Goal: Task Accomplishment & Management: Manage account settings

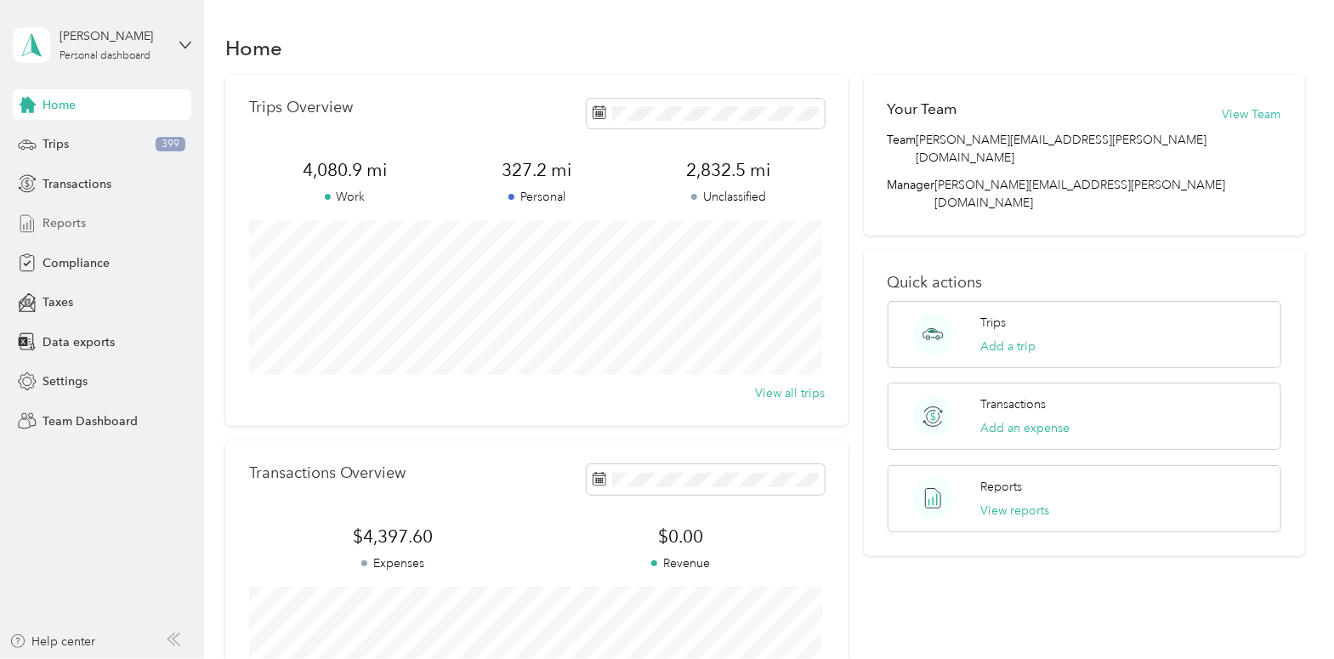
click at [56, 228] on span "Reports" at bounding box center [64, 223] width 43 height 18
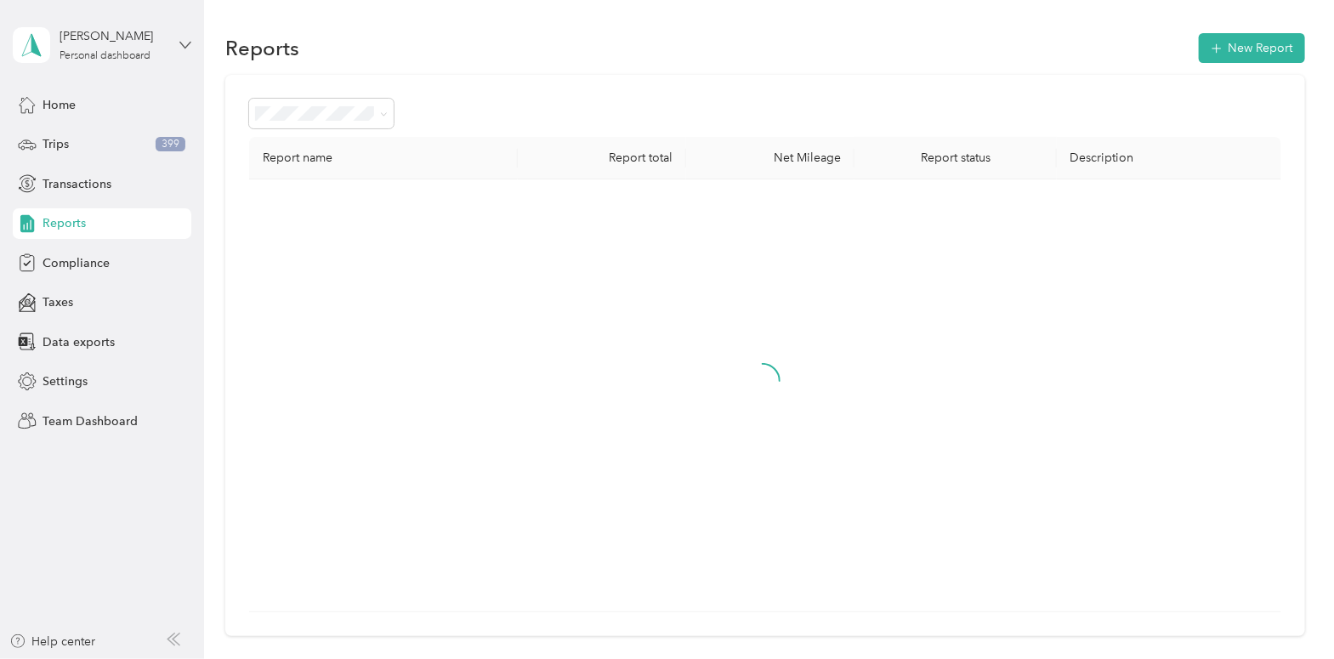
click at [185, 42] on icon at bounding box center [185, 45] width 12 height 12
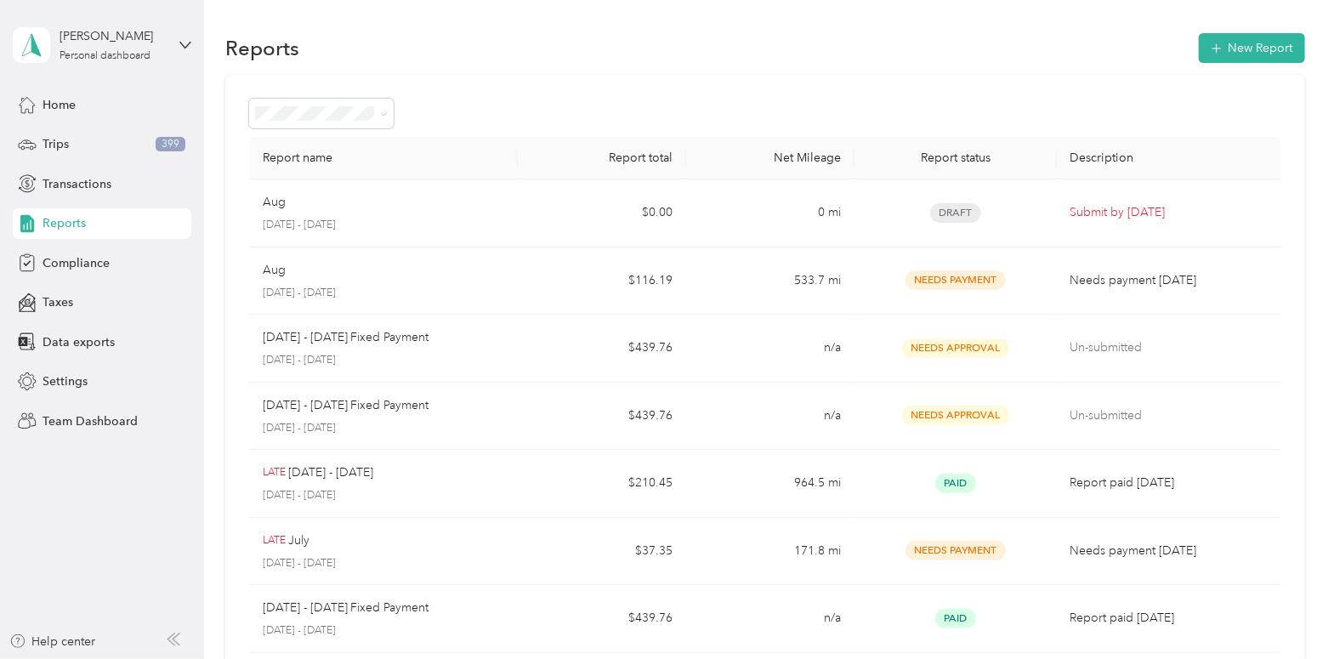
click at [127, 131] on div "Team dashboard" at bounding box center [288, 139] width 526 height 30
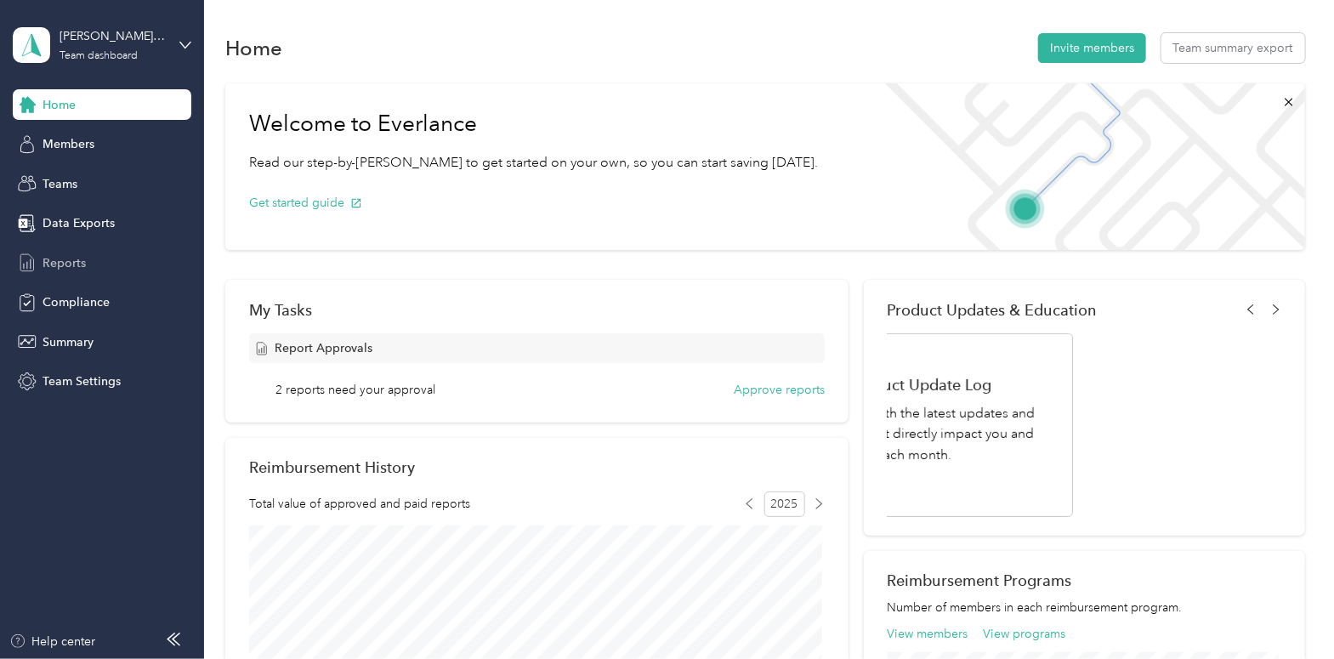
click at [88, 262] on div "Reports" at bounding box center [102, 262] width 179 height 31
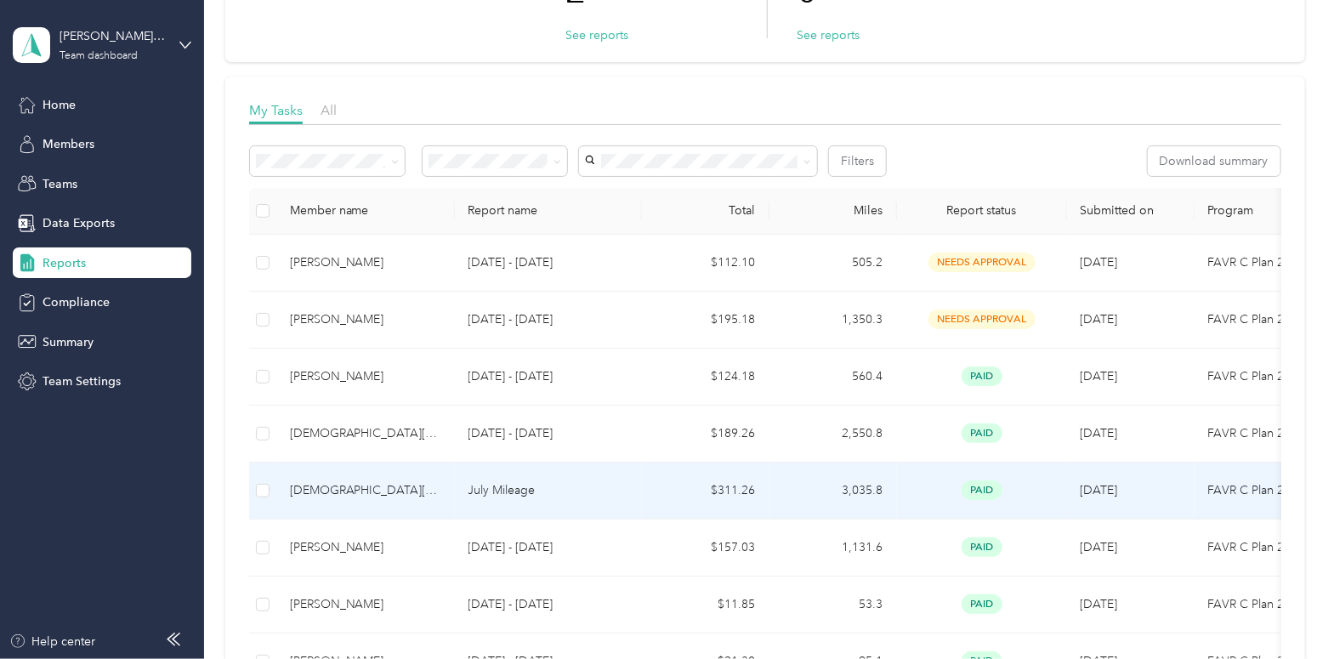
scroll to position [85, 0]
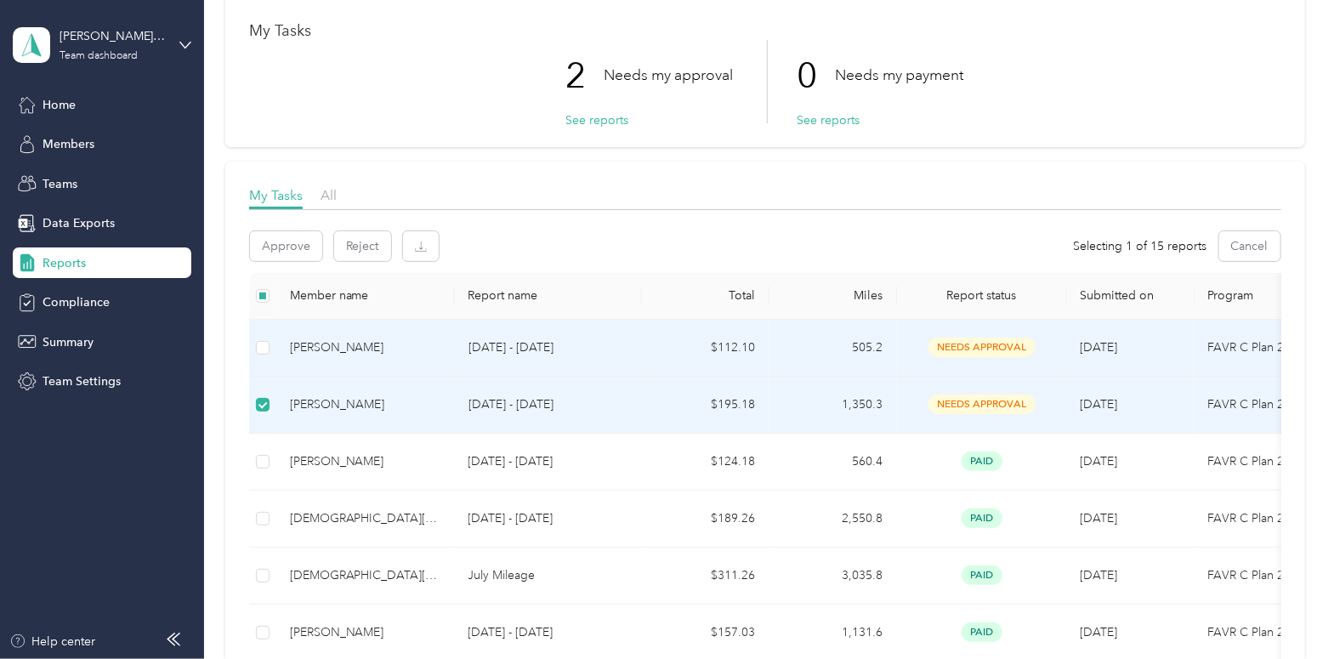
click at [270, 342] on td at bounding box center [262, 348] width 27 height 57
click at [277, 246] on button "Approve" at bounding box center [286, 246] width 72 height 30
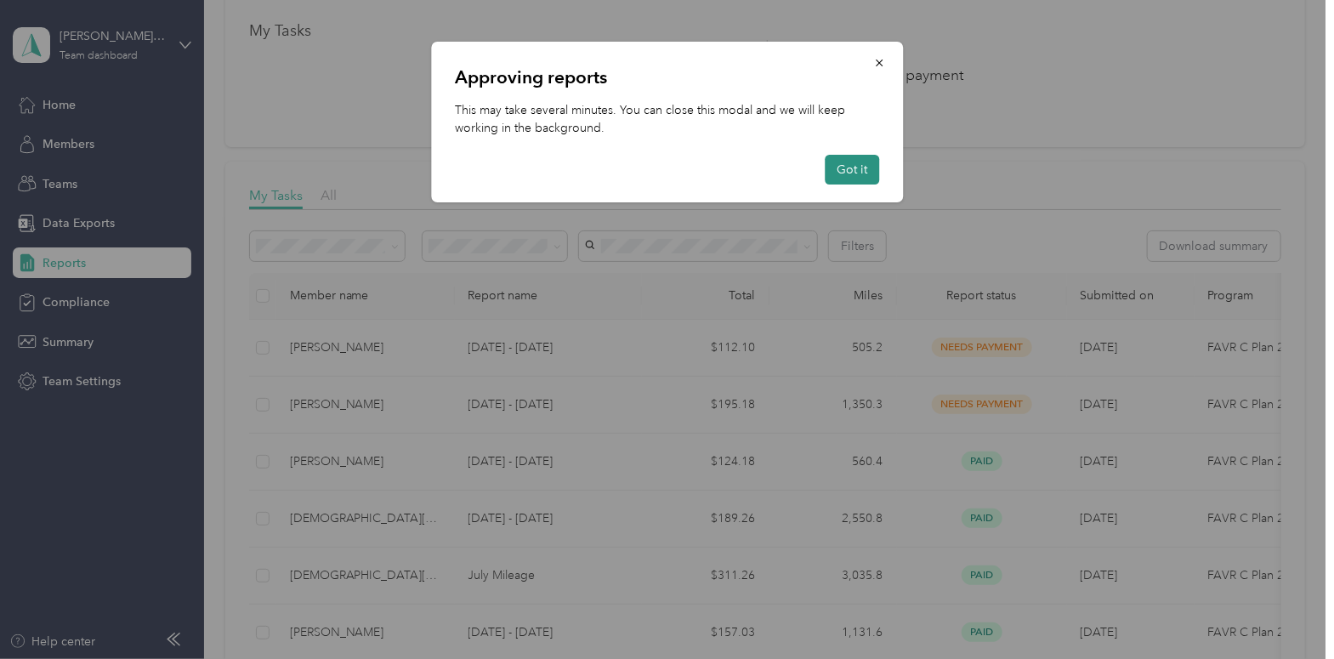
click at [856, 170] on button "Got it" at bounding box center [852, 170] width 54 height 30
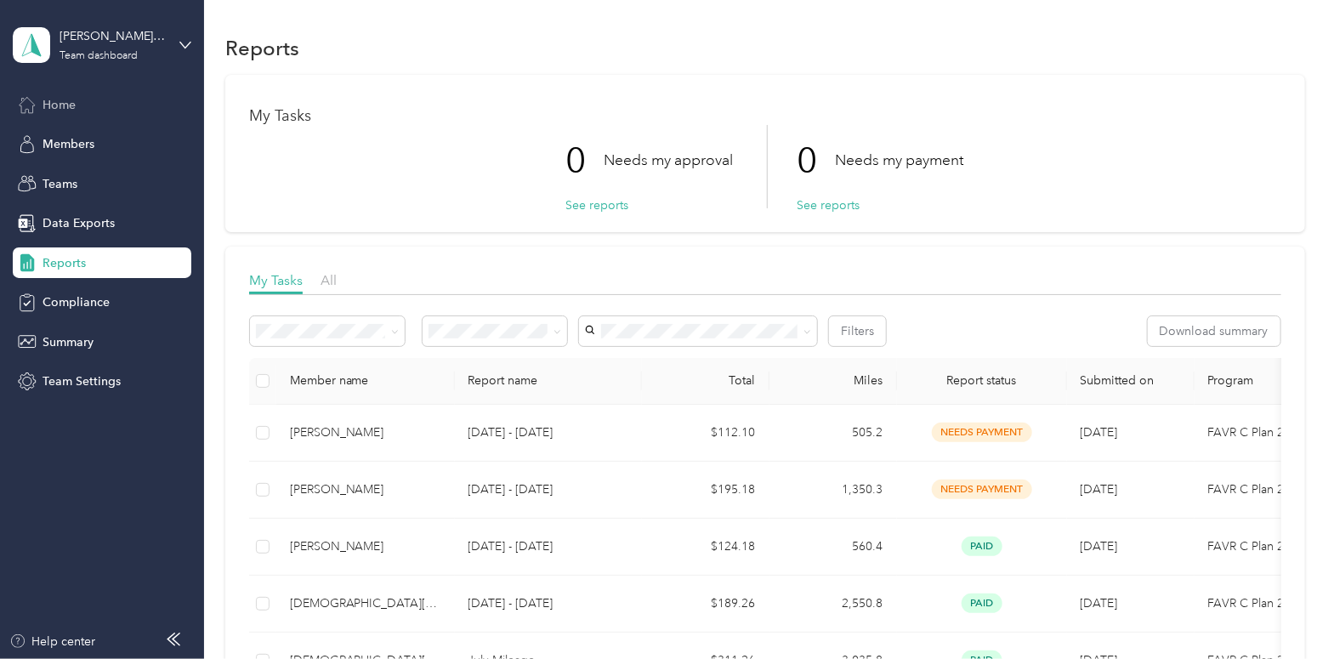
click at [71, 106] on span "Home" at bounding box center [59, 105] width 33 height 18
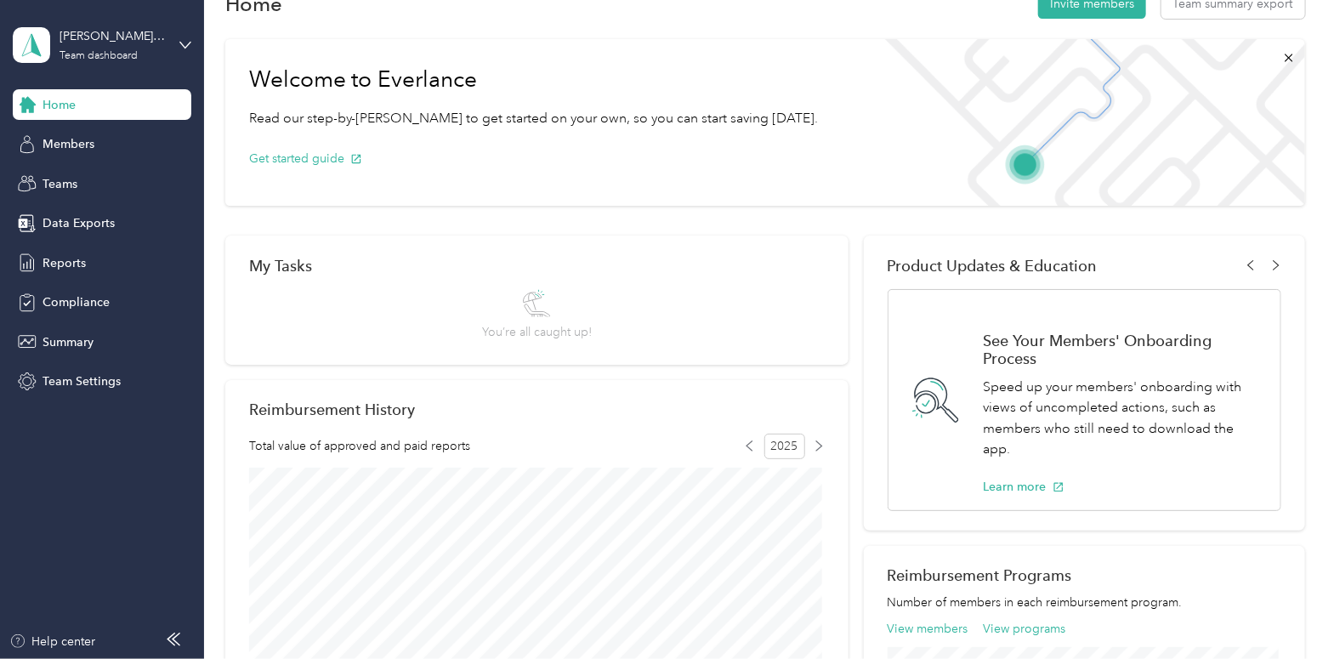
scroll to position [85, 0]
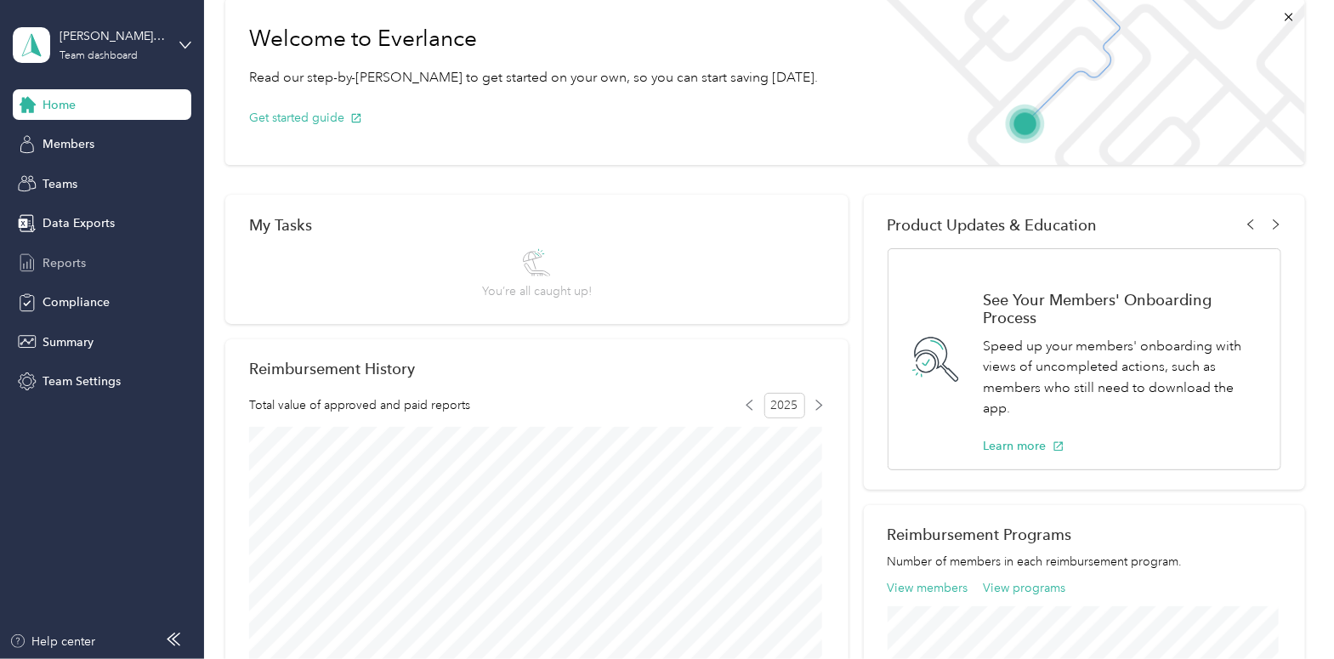
click at [64, 261] on span "Reports" at bounding box center [64, 263] width 43 height 18
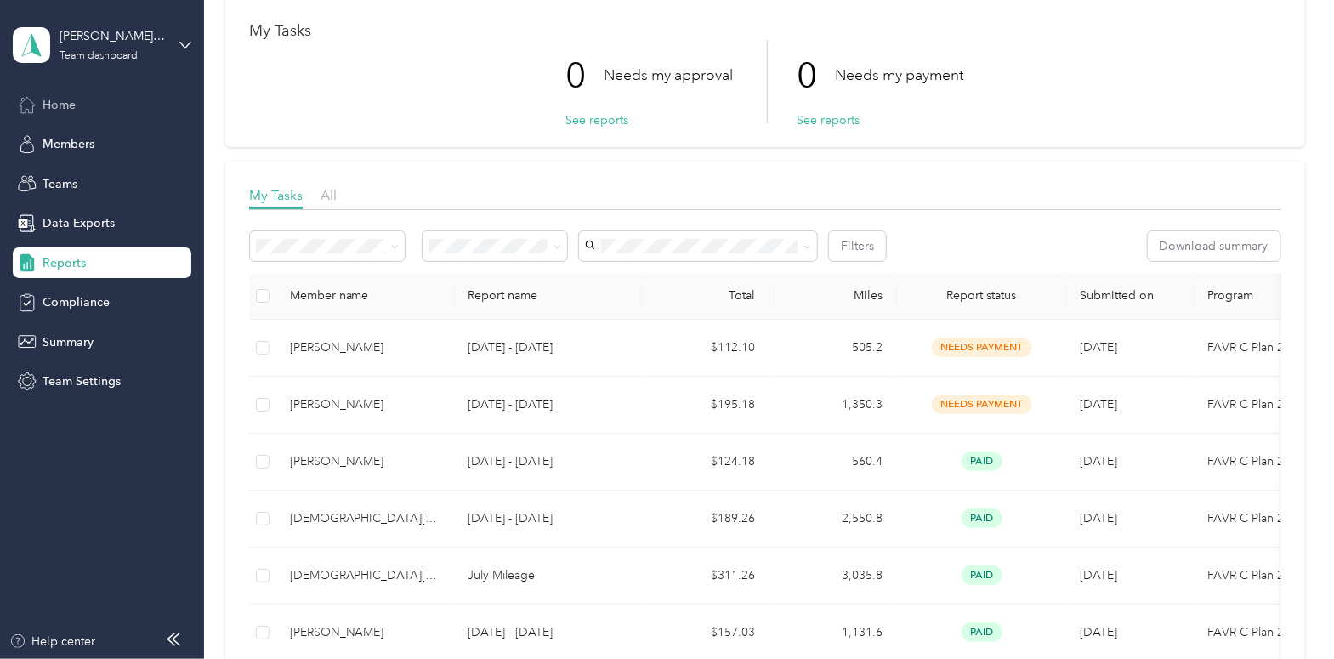
click at [65, 108] on span "Home" at bounding box center [59, 105] width 33 height 18
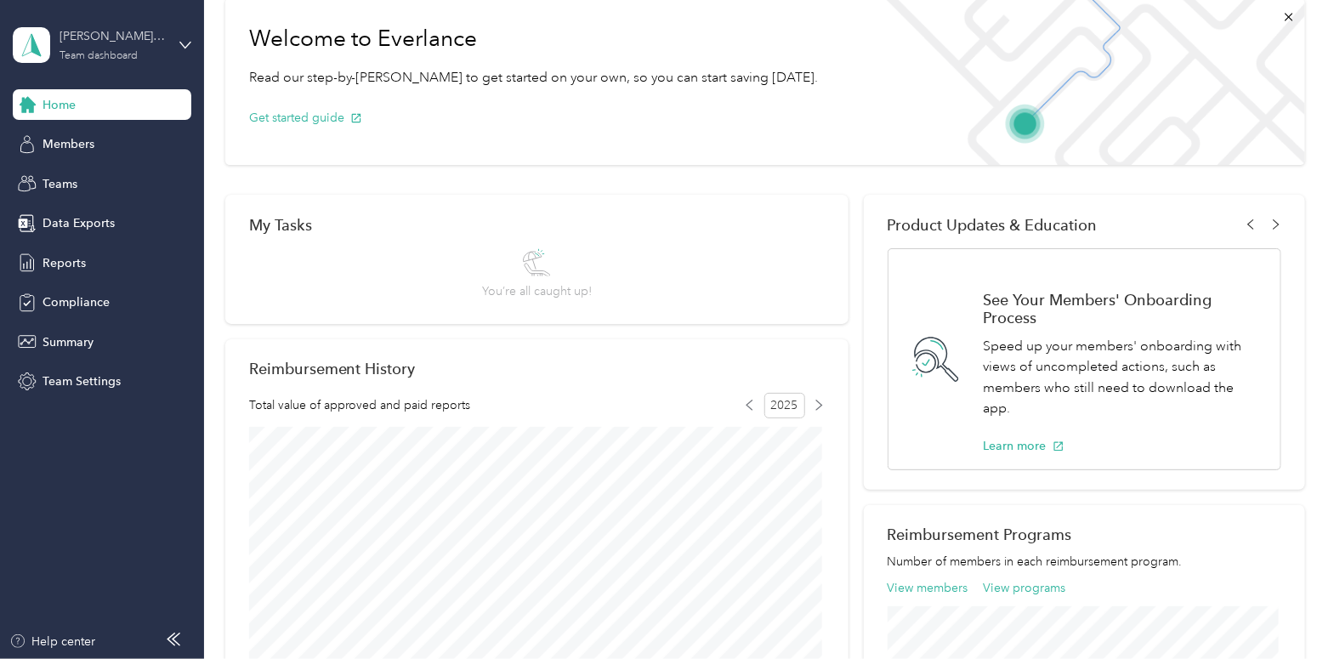
click at [165, 51] on div "anna.hutchinson@convergint.com Team dashboard" at bounding box center [113, 44] width 106 height 34
click at [85, 168] on div "Personal dashboard" at bounding box center [81, 176] width 107 height 18
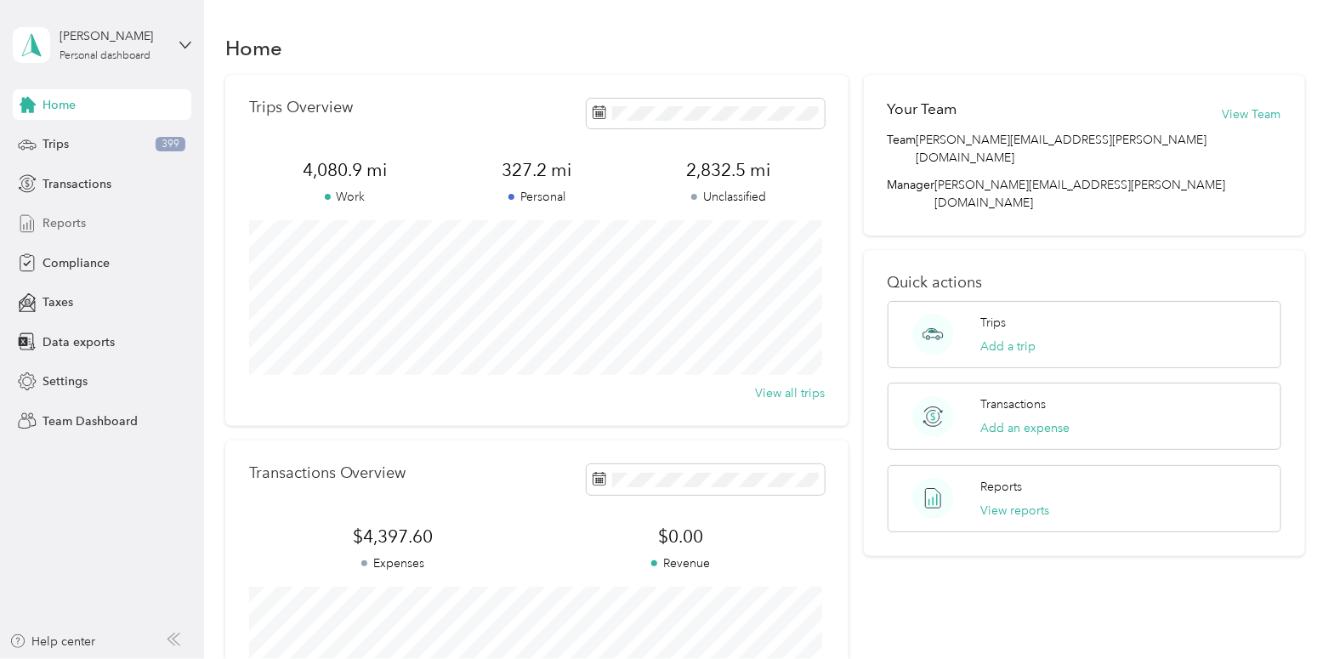
click at [73, 224] on span "Reports" at bounding box center [64, 223] width 43 height 18
